Goal: Find specific page/section: Find specific page/section

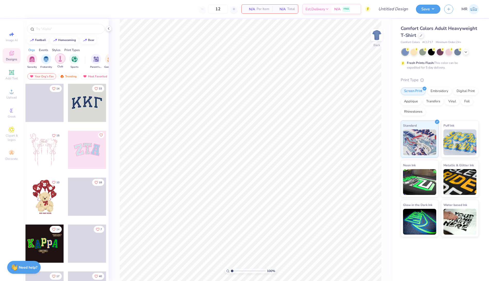
click at [60, 60] on img "filter for Club" at bounding box center [60, 59] width 6 height 6
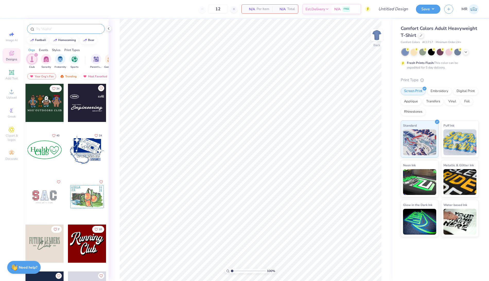
click at [38, 29] on input "text" at bounding box center [69, 28] width 66 height 5
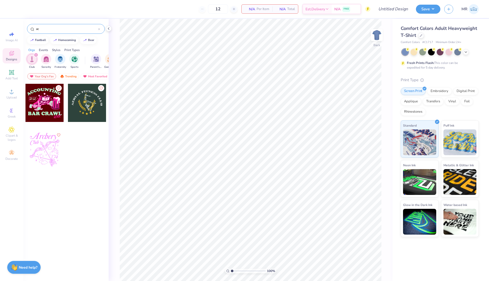
type input "a"
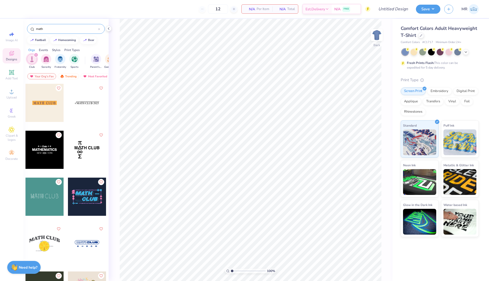
type input "math"
click at [36, 55] on icon "filter for Club" at bounding box center [36, 55] width 2 height 2
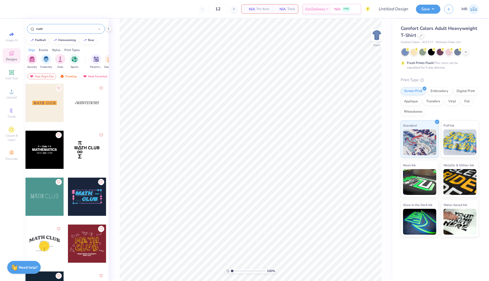
click at [99, 30] on icon at bounding box center [99, 29] width 2 height 2
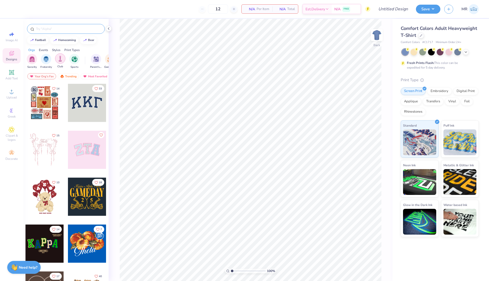
click at [60, 60] on img "filter for Club" at bounding box center [60, 59] width 6 height 6
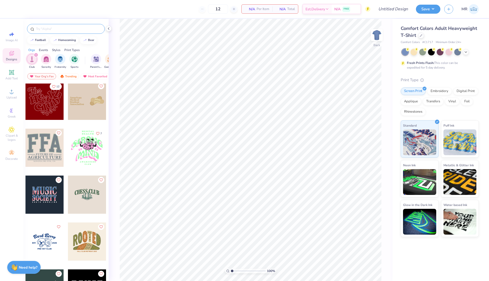
scroll to position [329, 0]
